Goal: Book appointment/travel/reservation

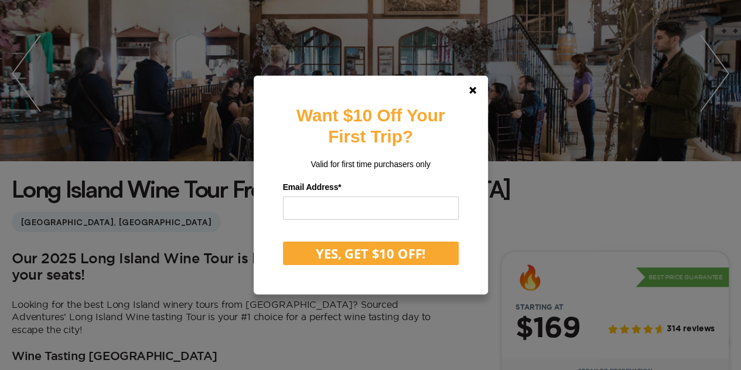
scroll to position [148, 0]
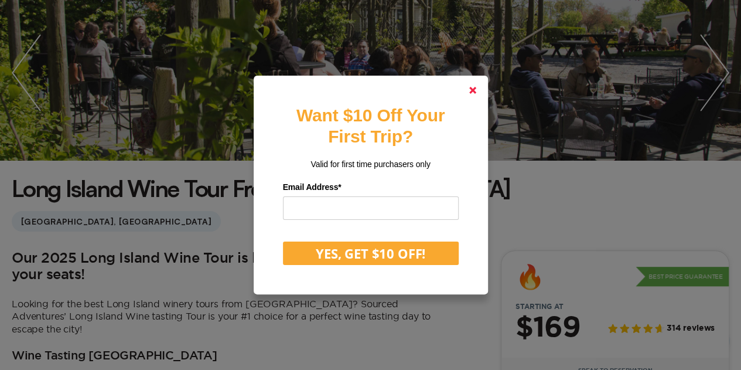
click at [476, 93] on polygon at bounding box center [472, 90] width 7 height 7
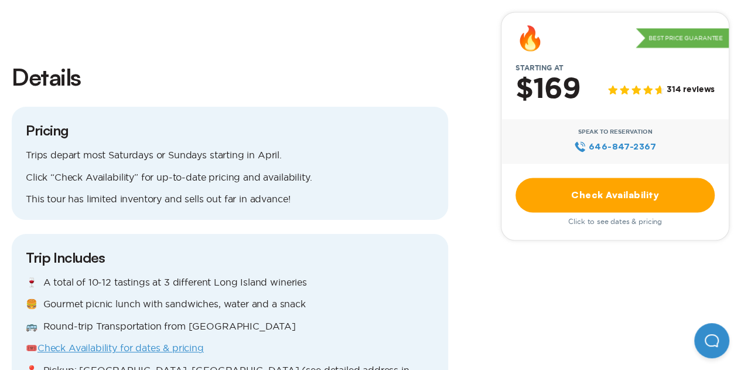
scroll to position [906, 0]
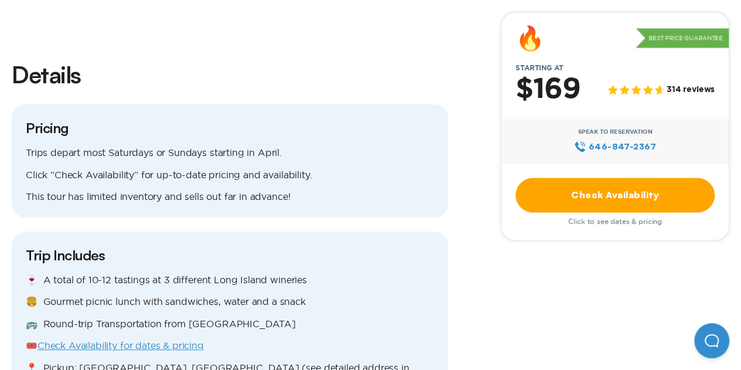
click at [596, 199] on link "Check Availability" at bounding box center [615, 194] width 199 height 35
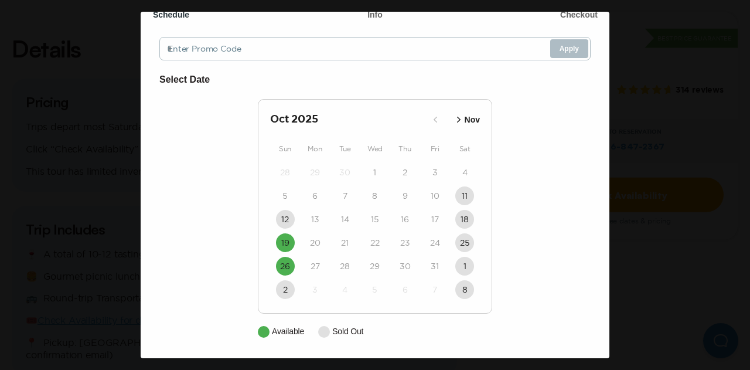
scroll to position [64, 0]
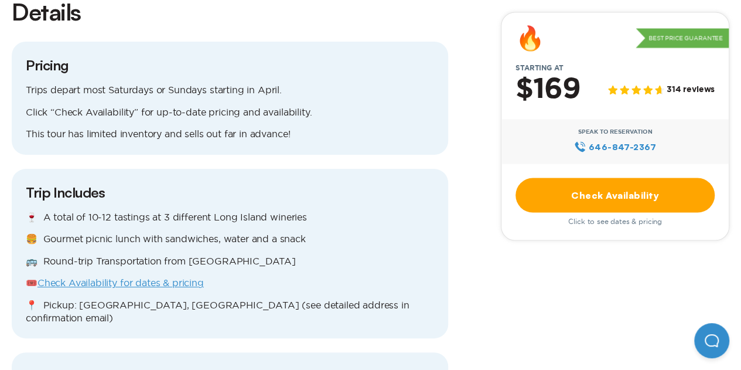
scroll to position [970, 0]
click at [557, 188] on link "Check Availability" at bounding box center [615, 194] width 199 height 35
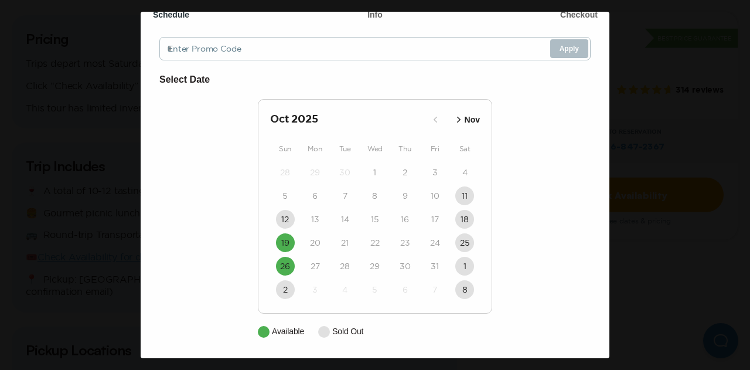
scroll to position [0, 0]
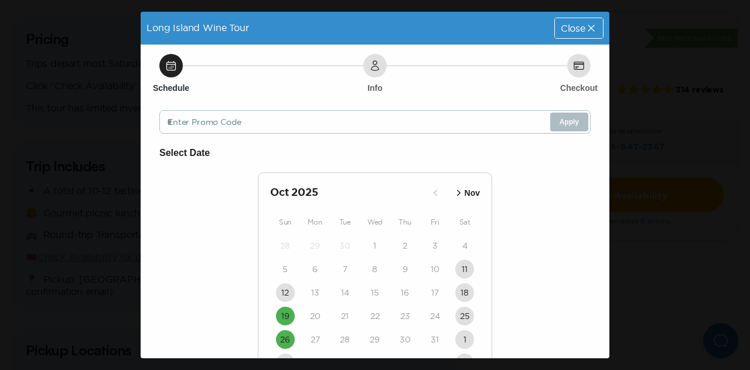
click at [555, 35] on div "Close" at bounding box center [579, 28] width 48 height 20
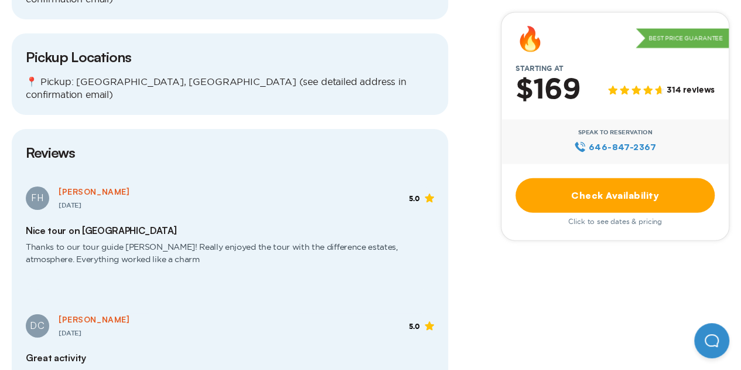
scroll to position [1289, 0]
